Goal: Navigation & Orientation: Find specific page/section

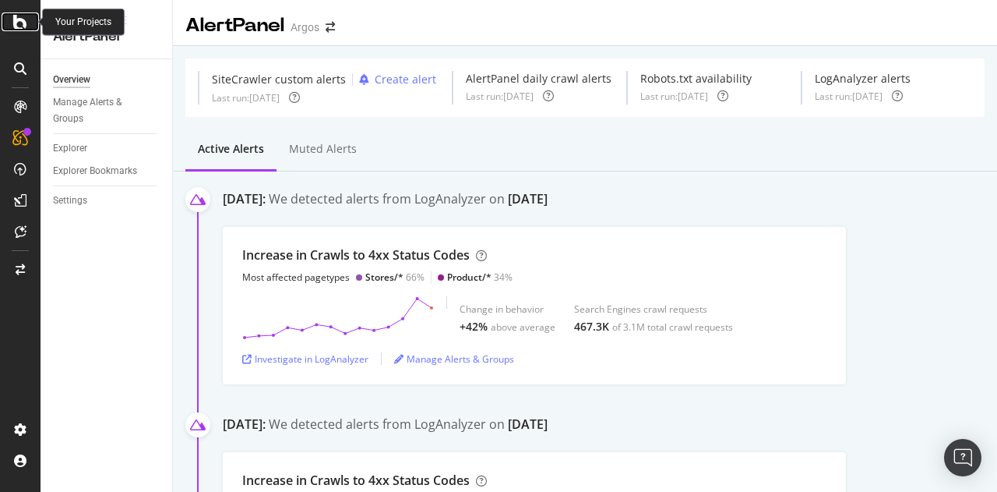
click at [19, 18] on icon at bounding box center [20, 21] width 14 height 19
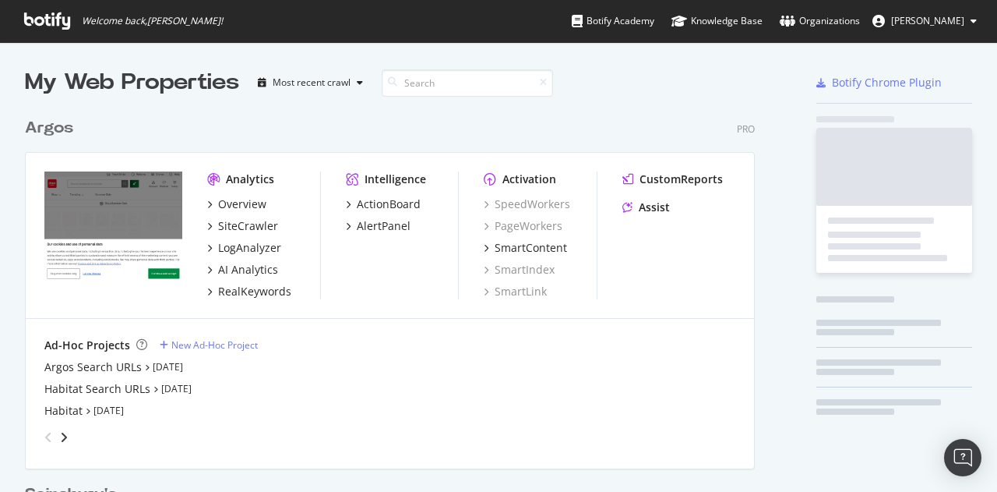
scroll to position [480, 973]
